Goal: Use online tool/utility: Utilize a website feature to perform a specific function

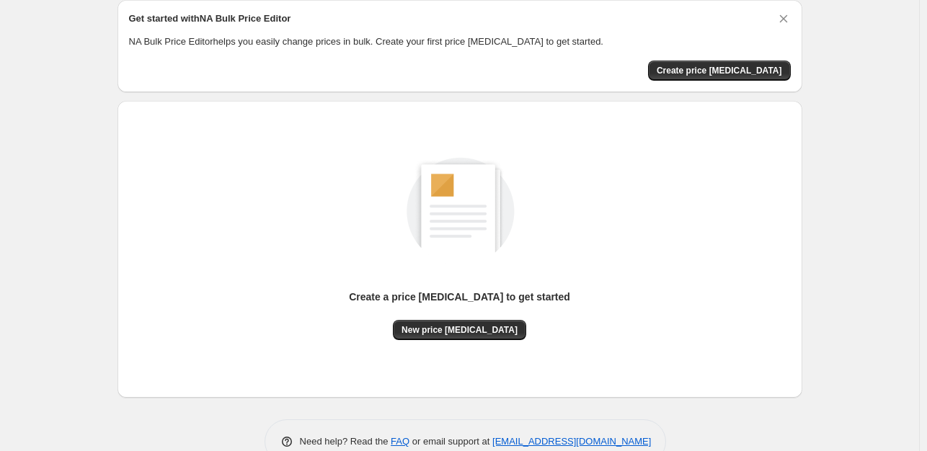
scroll to position [89, 0]
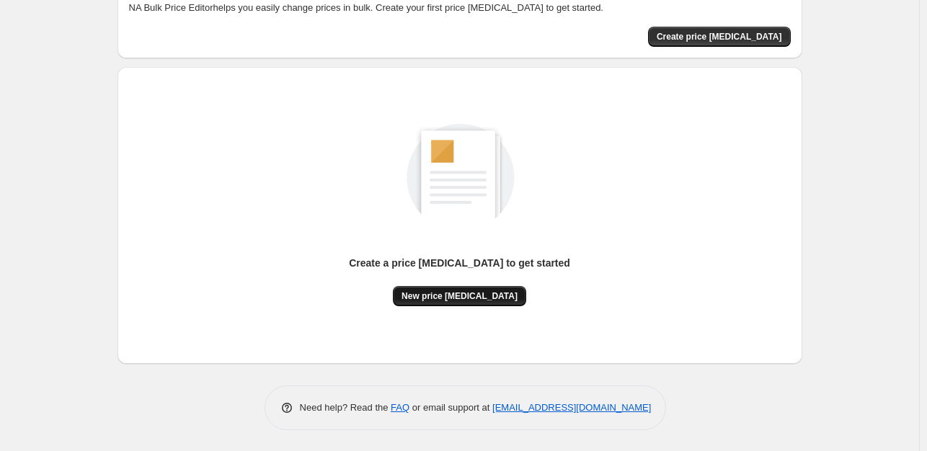
click at [491, 293] on span "New price [MEDICAL_DATA]" at bounding box center [460, 297] width 116 height 12
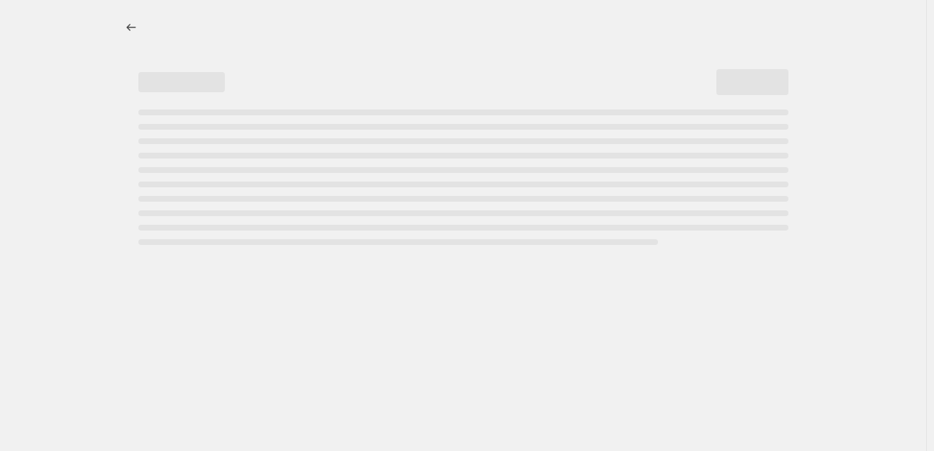
select select "percentage"
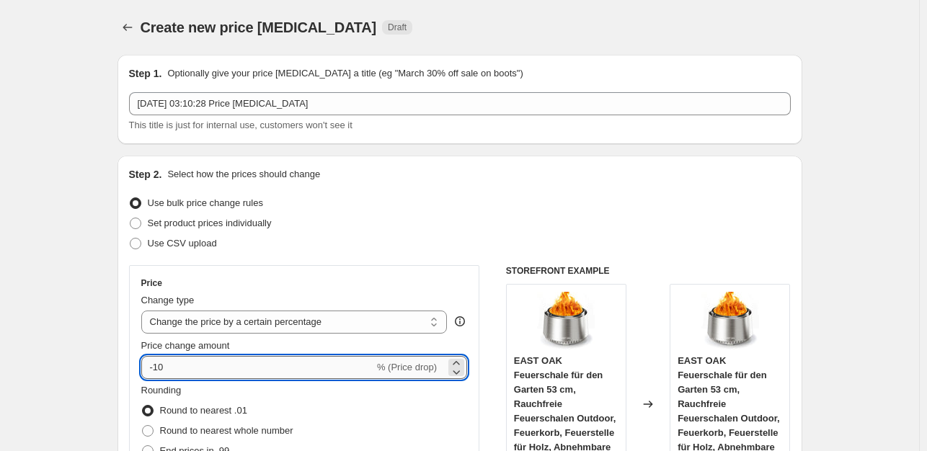
click at [239, 370] on input "-10" at bounding box center [257, 367] width 233 height 23
type input "-1"
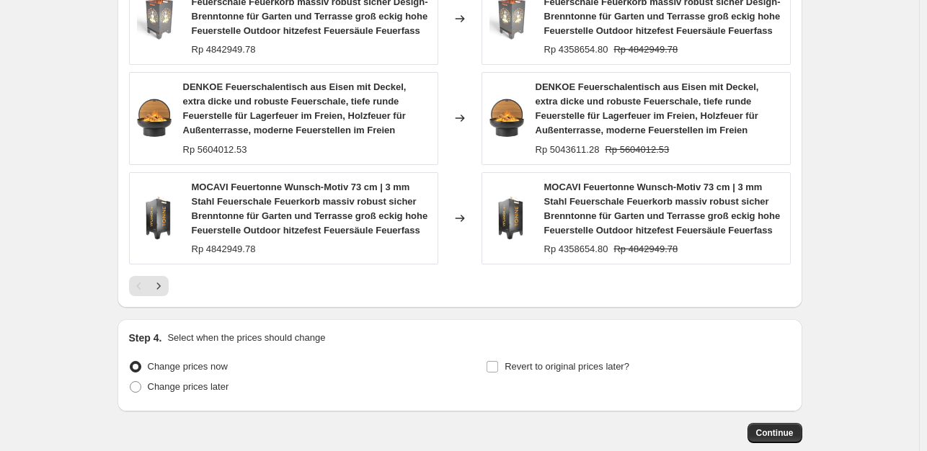
scroll to position [1157, 0]
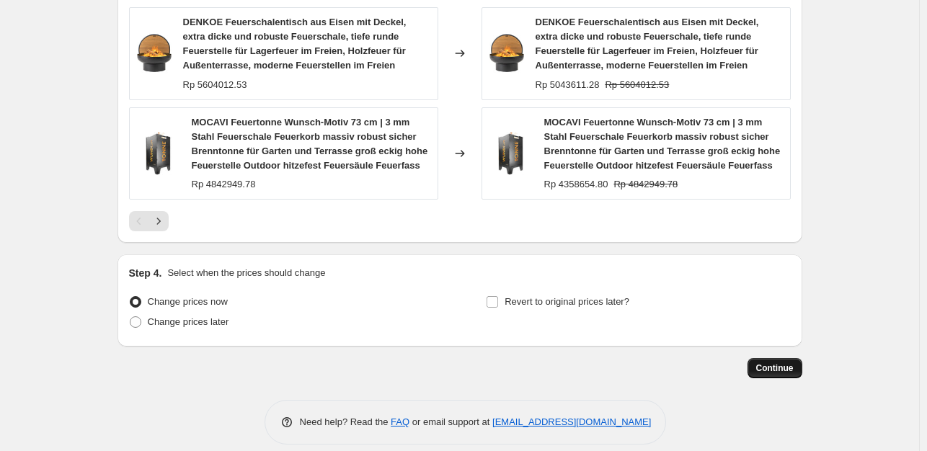
type input "-35"
click at [787, 363] on span "Continue" at bounding box center [774, 369] width 37 height 12
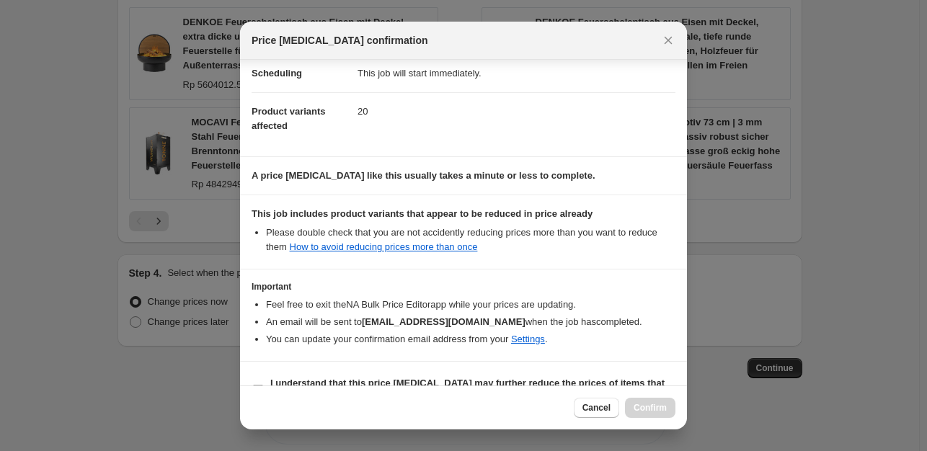
scroll to position [154, 0]
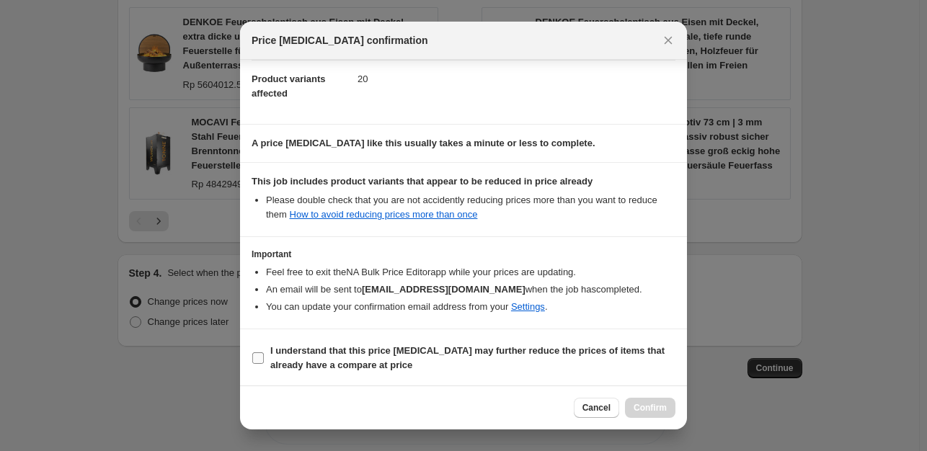
click at [255, 358] on input "I understand that this price [MEDICAL_DATA] may further reduce the prices of it…" at bounding box center [258, 359] width 12 height 12
checkbox input "true"
click at [657, 410] on span "Confirm" at bounding box center [650, 408] width 33 height 12
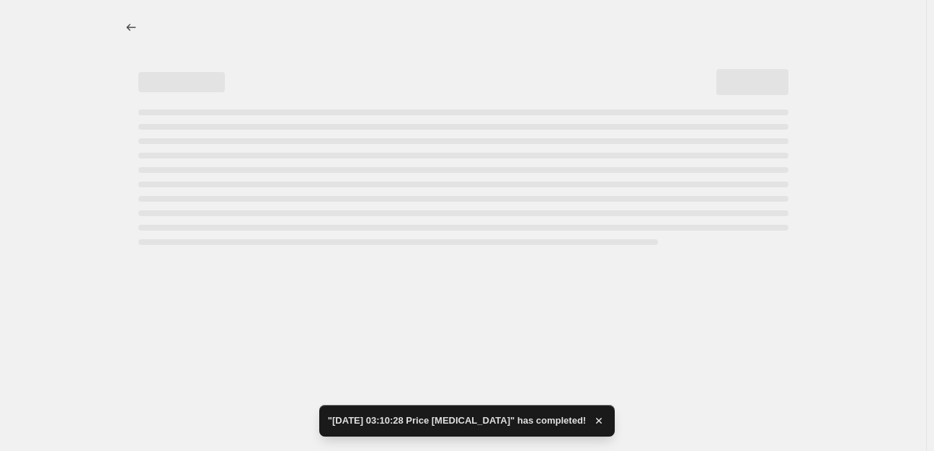
select select "percentage"
